Goal: Find contact information: Find contact information

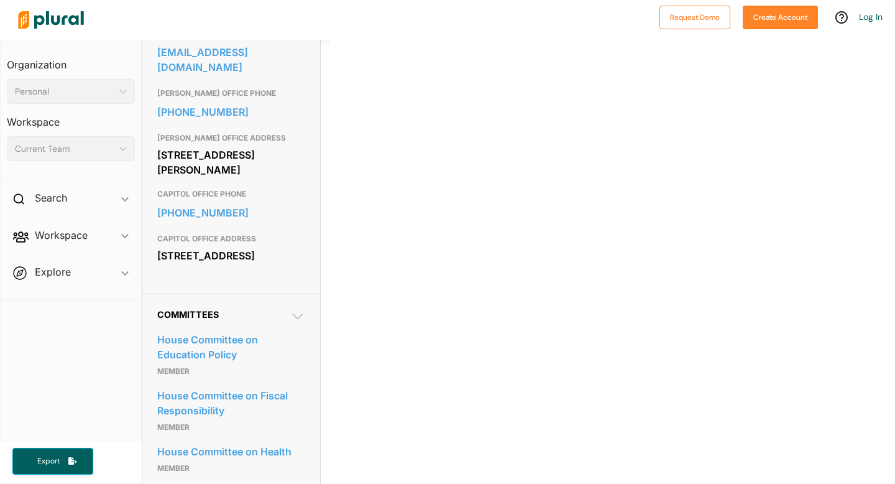
scroll to position [425, 0]
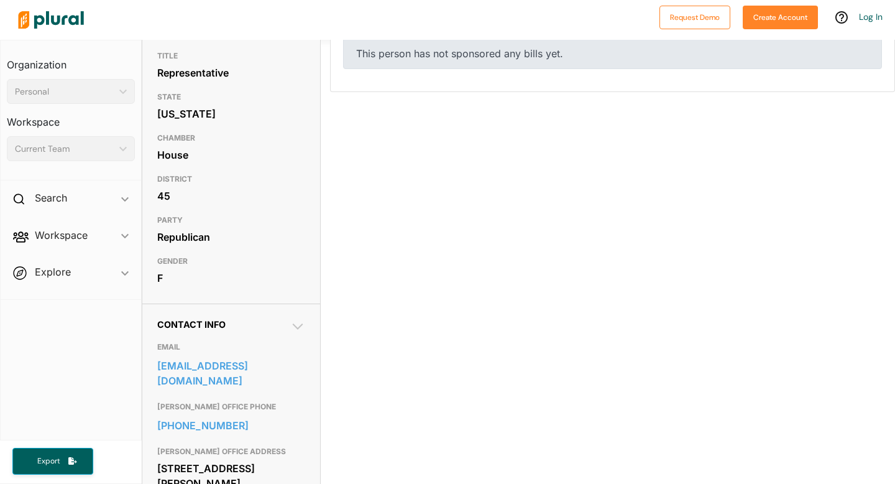
scroll to position [149, 0]
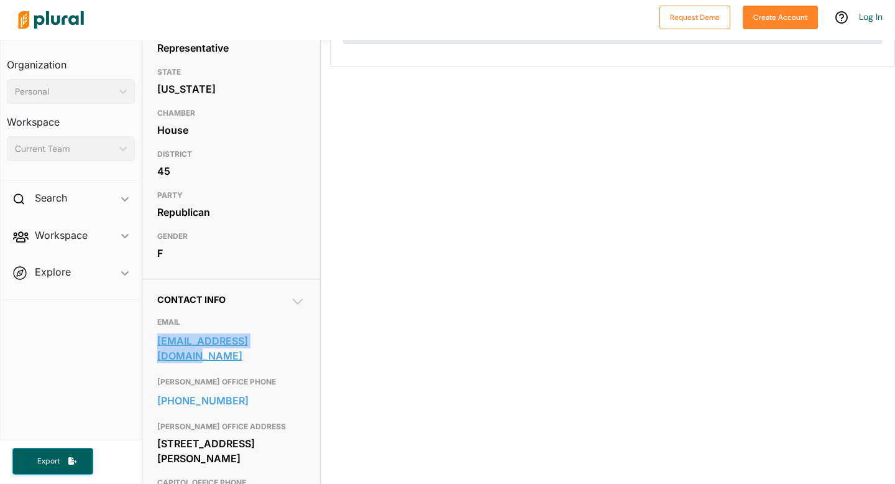
copy link "susandubose2@gmail.com"
drag, startPoint x: 154, startPoint y: 361, endPoint x: 292, endPoint y: 364, distance: 138.6
click at [292, 364] on div "Contact Info EMAIL susandubose2@gmail.com HOOVER OFFICE PHONE 205-612-2433 HOOV…" at bounding box center [231, 429] width 178 height 303
click at [297, 365] on link "susandubose2@gmail.com" at bounding box center [231, 348] width 148 height 34
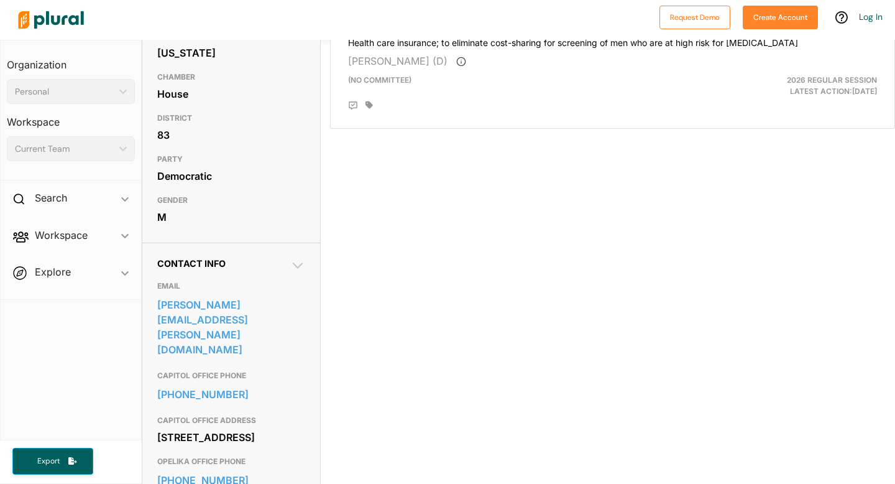
scroll to position [188, 0]
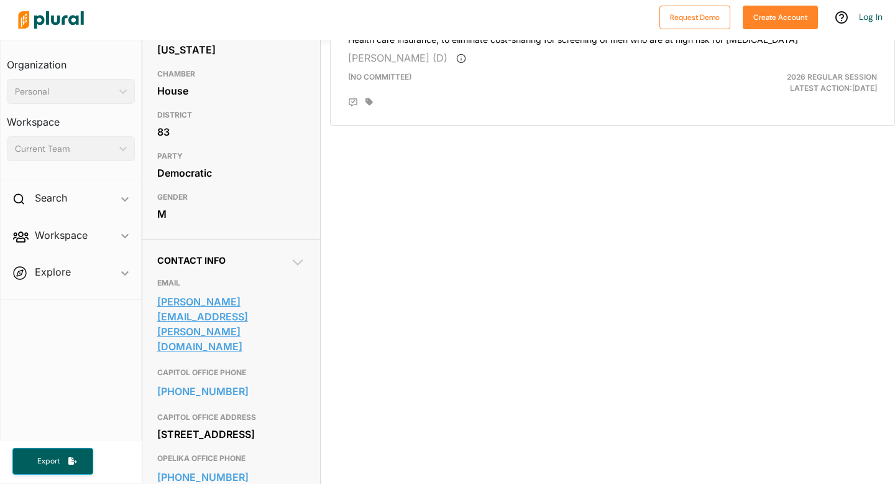
drag, startPoint x: 157, startPoint y: 320, endPoint x: 199, endPoint y: 326, distance: 43.3
click at [199, 326] on link "jeremy.gray@alhouse.gov" at bounding box center [231, 323] width 148 height 63
copy link "jeremy.gray@alhouse.gov"
drag, startPoint x: 153, startPoint y: 323, endPoint x: 290, endPoint y: 324, distance: 136.7
click at [290, 324] on div "Contact Info EMAIL jeremy.gray@alhouse.gov CAPITOL OFFICE PHONE 334-261-9505 CA…" at bounding box center [231, 405] width 178 height 333
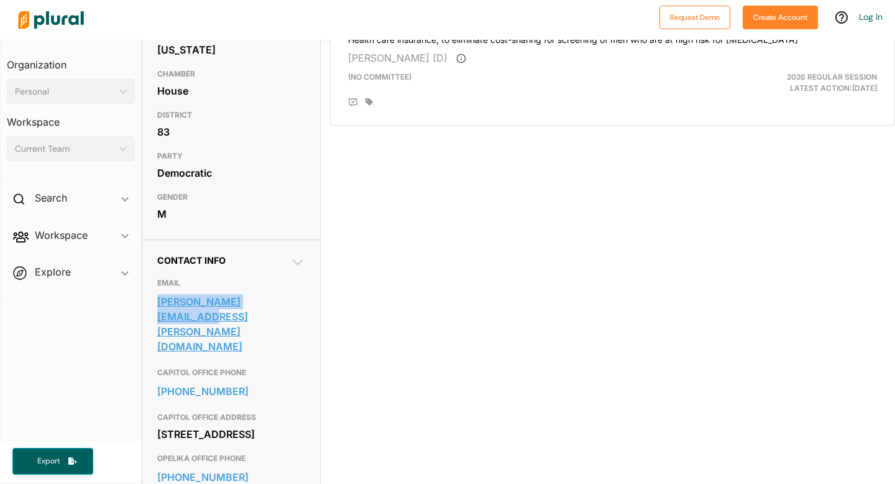
click at [290, 324] on link "jeremy.gray@alhouse.gov" at bounding box center [231, 323] width 148 height 63
copy link "jeremy.gray@alhouse.gov"
click at [372, 334] on div "1 bill Filter by Session 1 Filter by Session close Current Sessions Alabama 202…" at bounding box center [612, 212] width 565 height 621
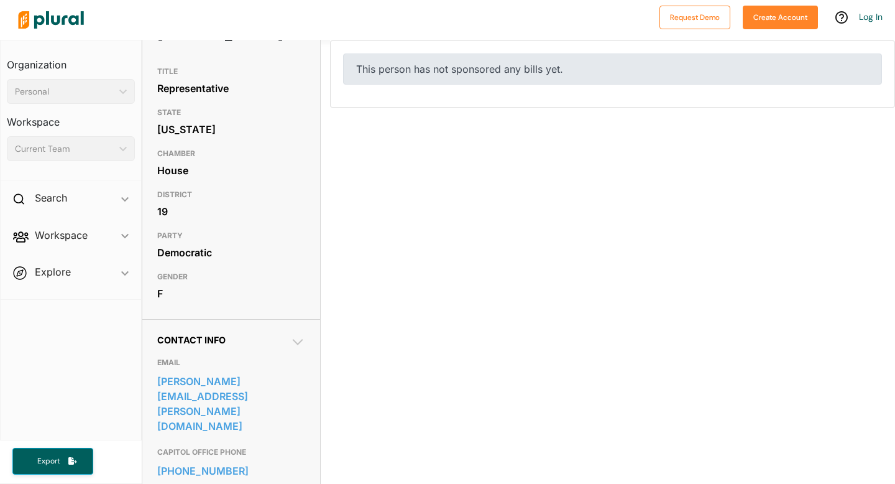
scroll to position [119, 0]
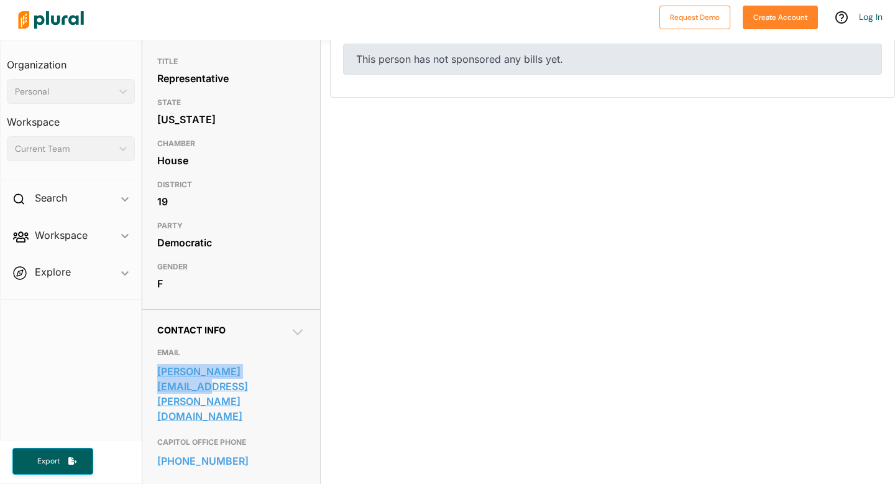
copy link "laura.hall@alhouse.org"
drag, startPoint x: 156, startPoint y: 369, endPoint x: 276, endPoint y: 374, distance: 120.0
click at [276, 374] on div "Contact Info EMAIL laura.hall@alhouse.org CAPITOL OFFICE PHONE 334-261-0517 CAP…" at bounding box center [231, 468] width 178 height 318
click at [276, 374] on link "laura.hall@alhouse.org" at bounding box center [231, 393] width 148 height 63
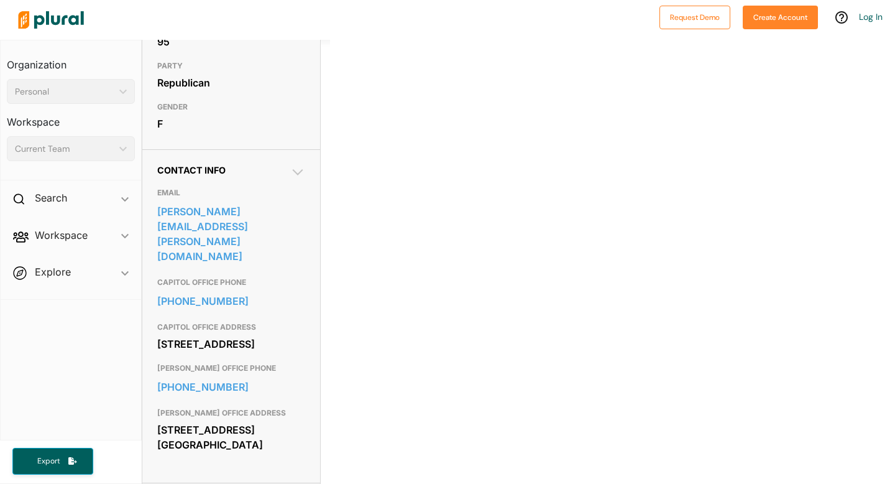
scroll to position [285, 0]
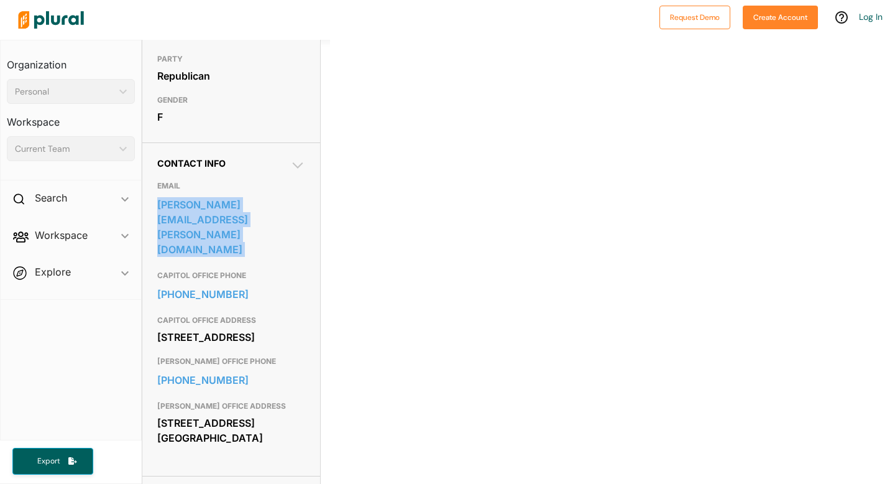
copy link "[PERSON_NAME][EMAIL_ADDRESS][PERSON_NAME][DOMAIN_NAME]"
drag, startPoint x: 155, startPoint y: 221, endPoint x: 271, endPoint y: 264, distance: 123.7
click at [271, 257] on div "Contact Info EMAIL [PERSON_NAME][EMAIL_ADDRESS][PERSON_NAME][DOMAIN_NAME] CAPIT…" at bounding box center [231, 308] width 178 height 333
click at [276, 250] on link "[PERSON_NAME][EMAIL_ADDRESS][PERSON_NAME][DOMAIN_NAME]" at bounding box center [231, 226] width 148 height 63
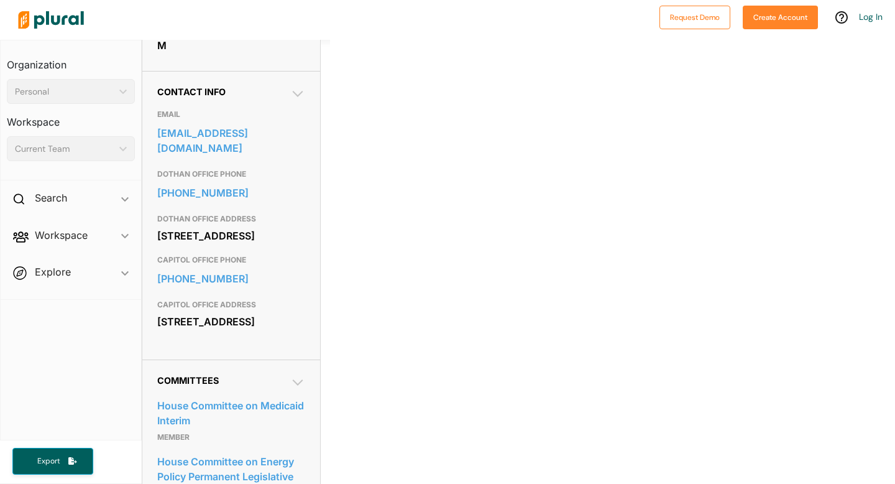
scroll to position [334, 0]
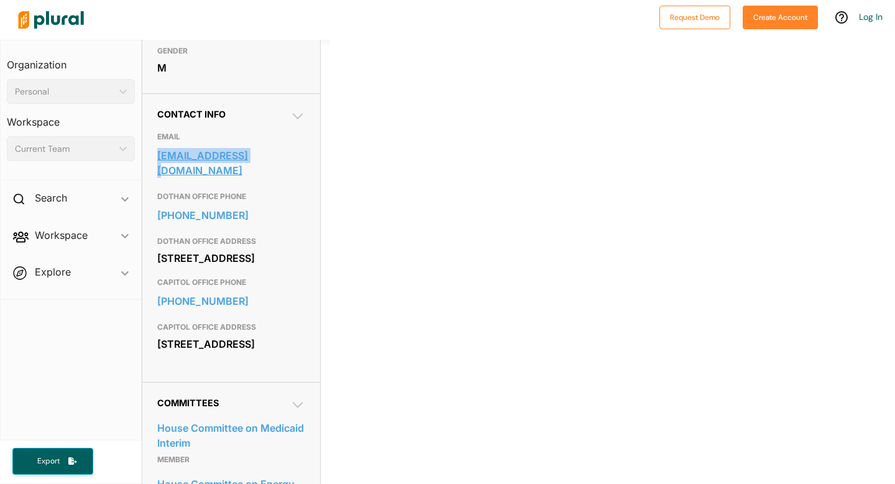
copy link "plee@wrcjobs.com"
drag, startPoint x: 154, startPoint y: 155, endPoint x: 280, endPoint y: 156, distance: 126.8
click at [280, 156] on div "Contact Info EMAIL plee@wrcjobs.com DOTHAN OFFICE PHONE 334-792-9682 DOTHAN OFF…" at bounding box center [231, 237] width 178 height 288
click at [280, 156] on link "plee@wrcjobs.com" at bounding box center [231, 163] width 148 height 34
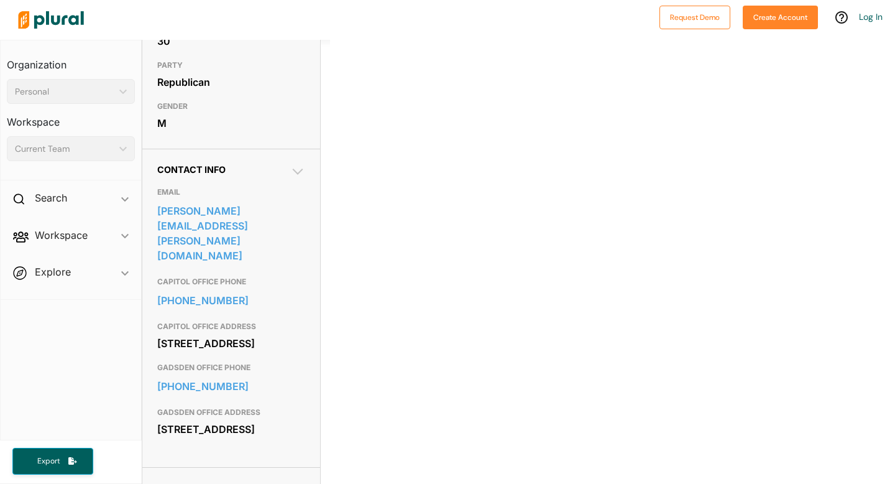
scroll to position [285, 0]
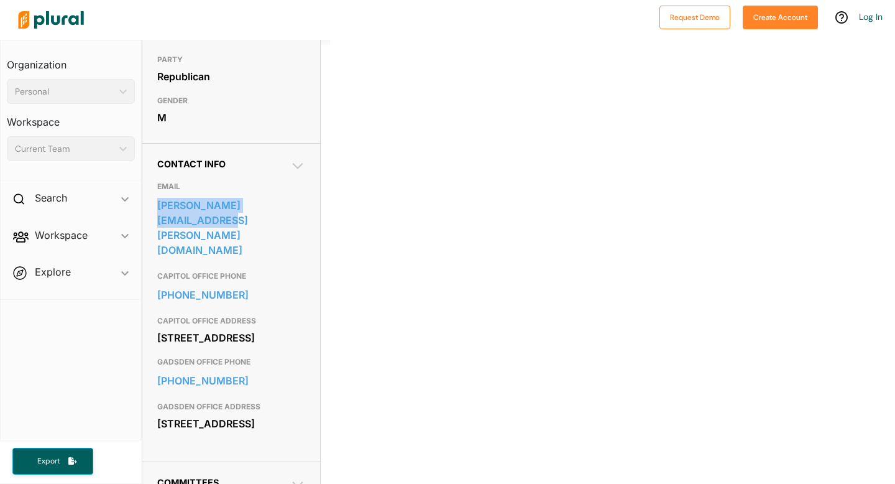
copy link "[PERSON_NAME][EMAIL_ADDRESS][PERSON_NAME][DOMAIN_NAME]"
drag, startPoint x: 156, startPoint y: 227, endPoint x: 308, endPoint y: 233, distance: 152.4
click at [308, 233] on div "Contact Info EMAIL [PERSON_NAME][EMAIL_ADDRESS][PERSON_NAME][DOMAIN_NAME] CAPIT…" at bounding box center [231, 302] width 178 height 318
